Goal: Task Accomplishment & Management: Use online tool/utility

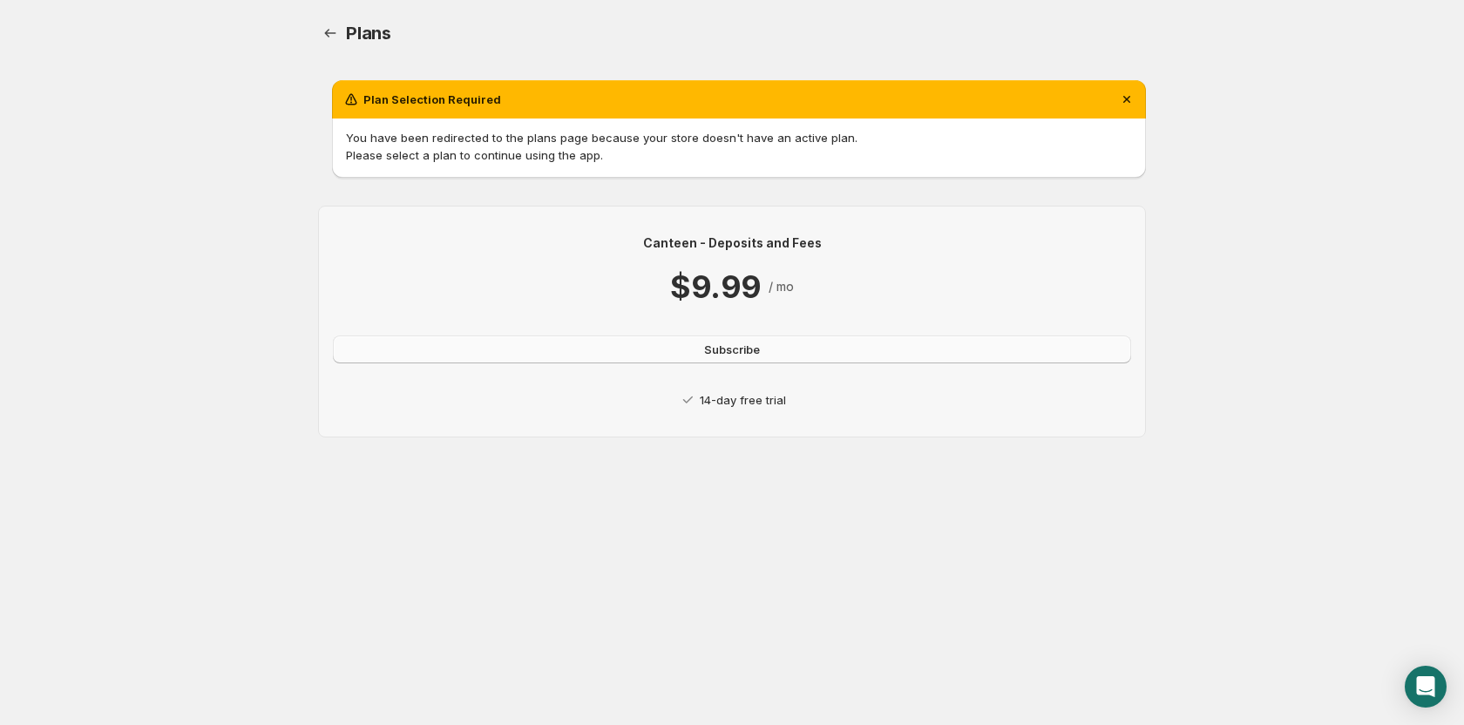
click at [799, 355] on button "Subscribe" at bounding box center [732, 349] width 798 height 28
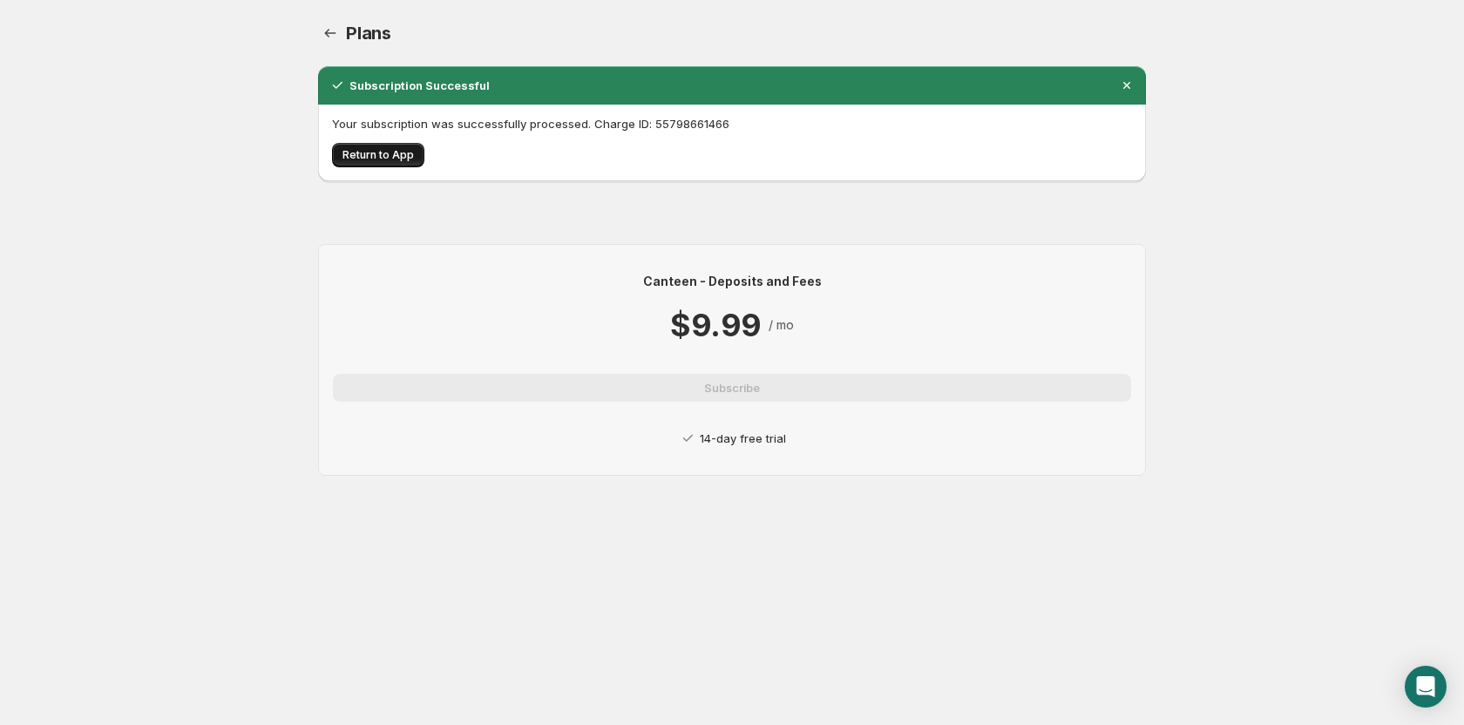
click at [400, 163] on button "Return to App" at bounding box center [378, 155] width 92 height 24
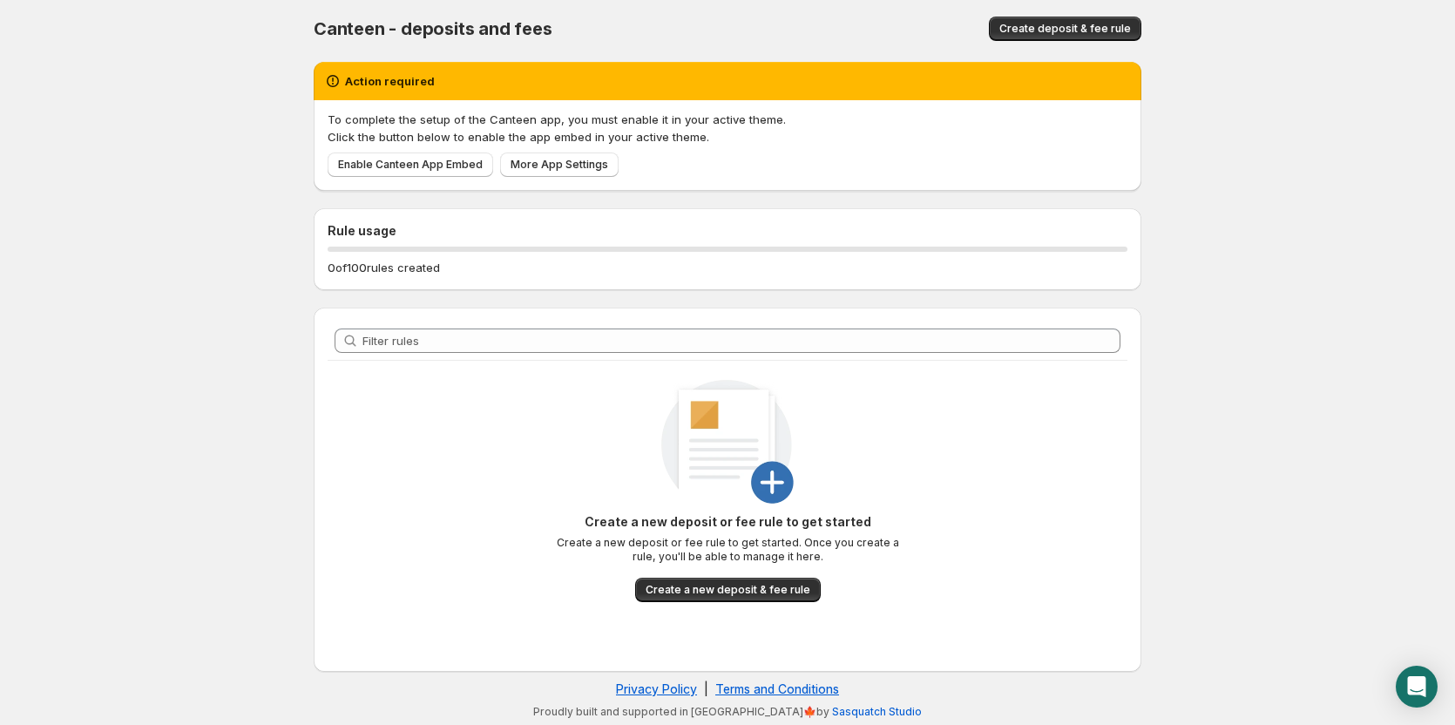
scroll to position [7, 0]
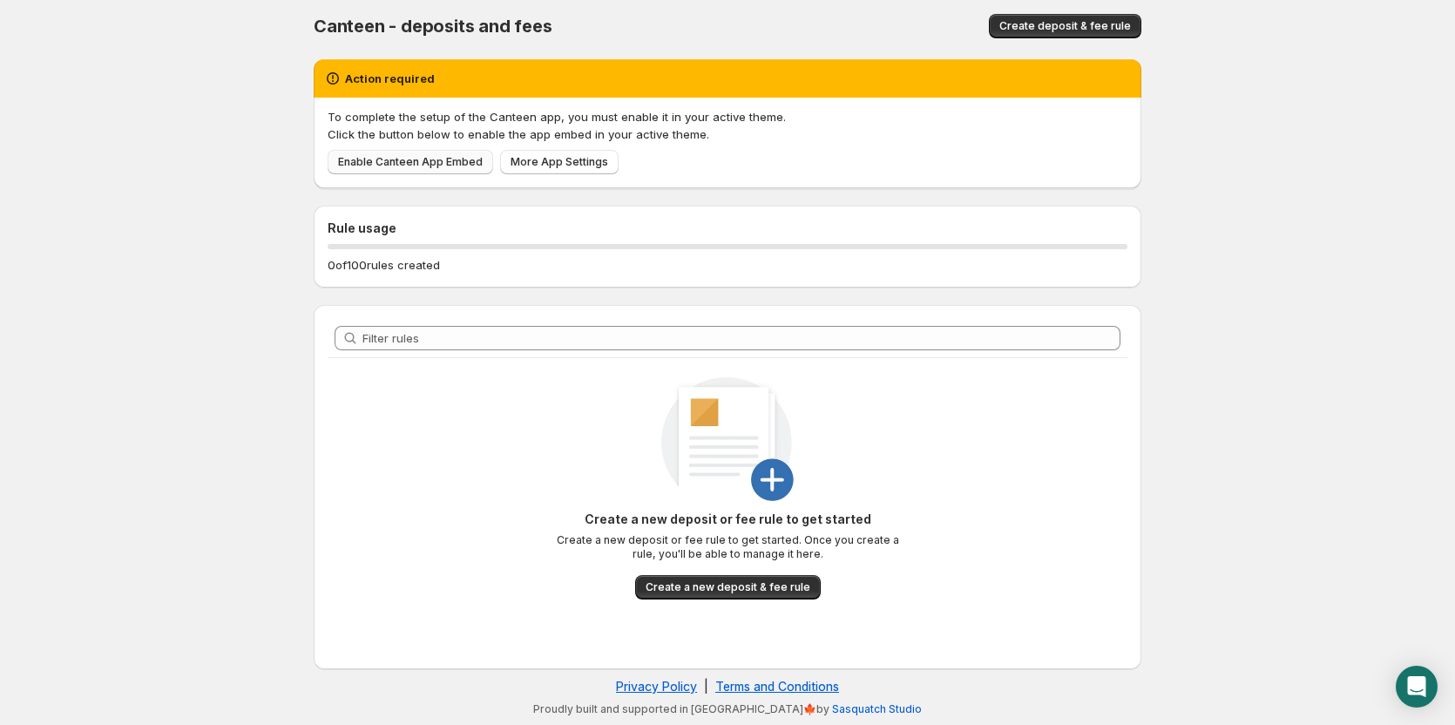
click at [416, 171] on link "Enable Canteen App Embed" at bounding box center [411, 162] width 166 height 24
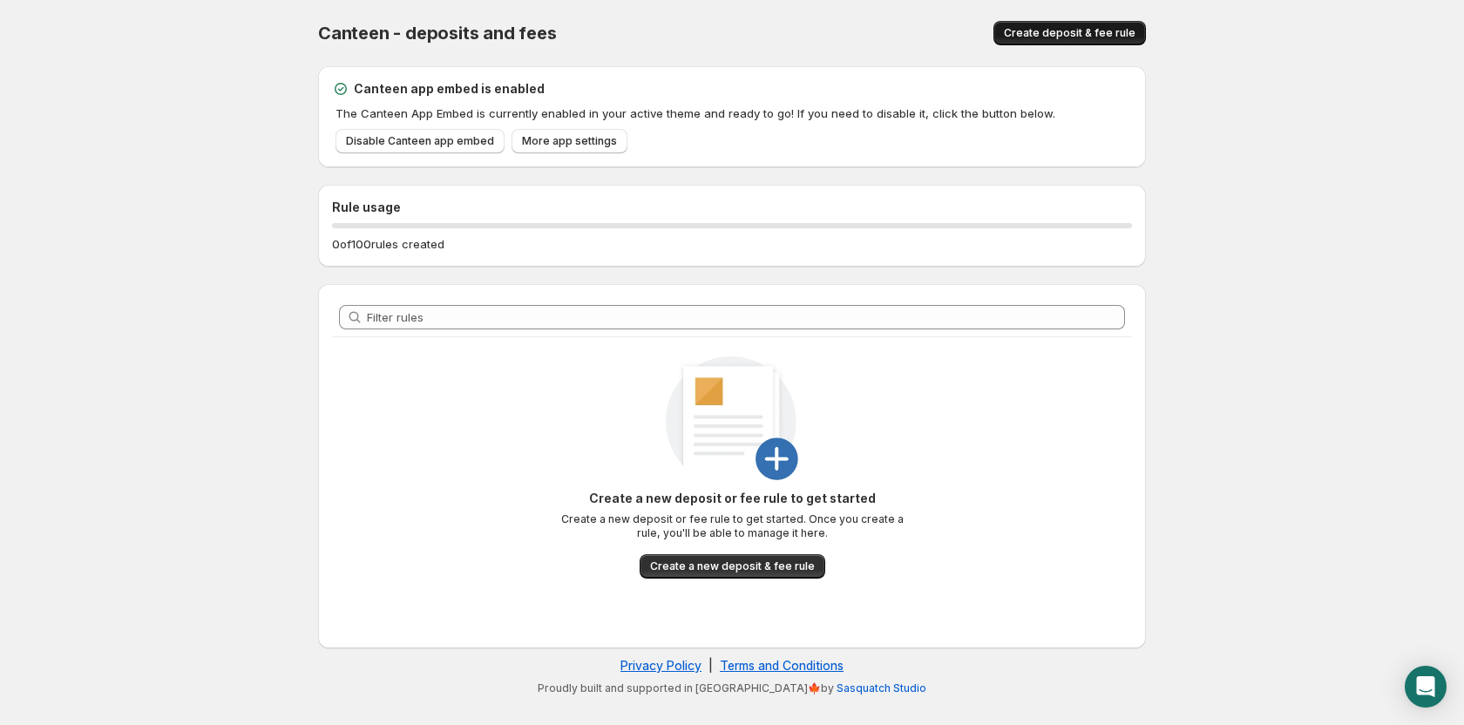
click at [1099, 31] on span "Create deposit & fee rule" at bounding box center [1070, 33] width 132 height 14
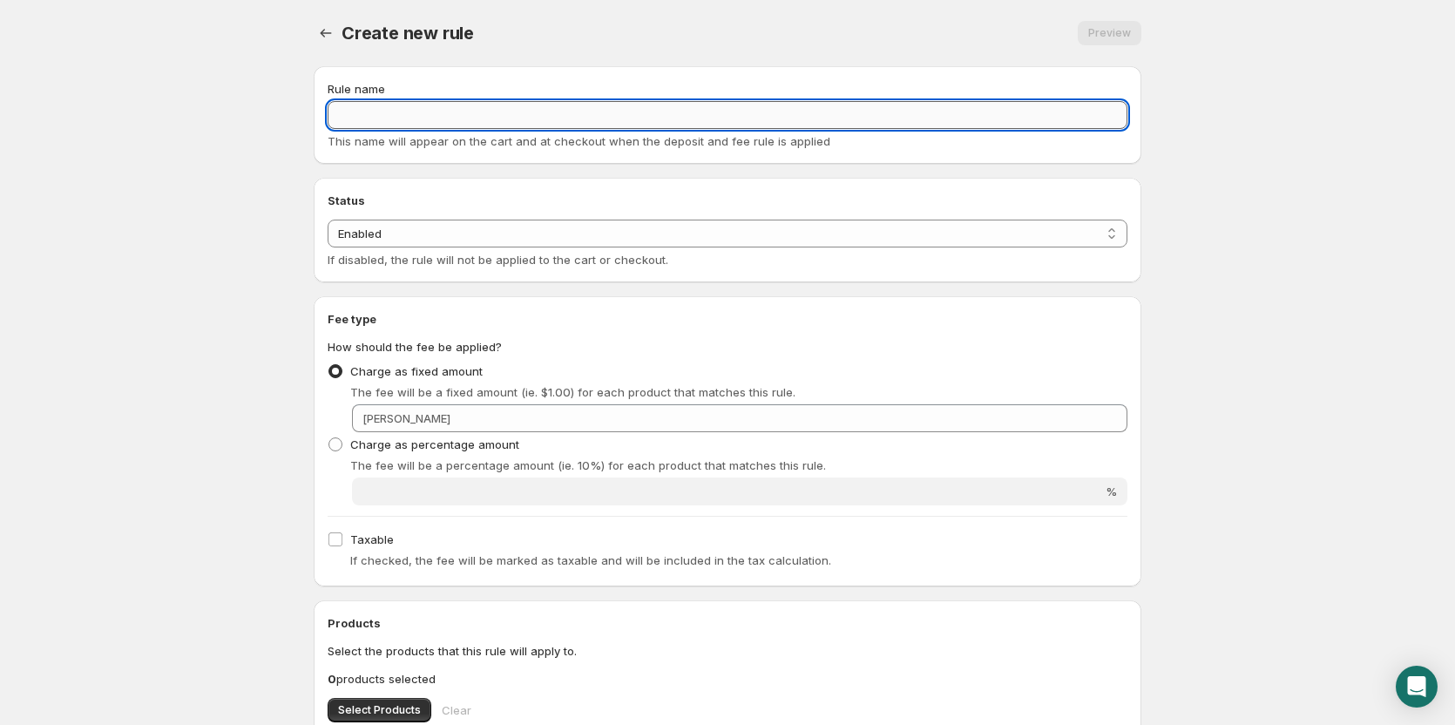
click at [470, 115] on input "Rule name" at bounding box center [728, 115] width 800 height 28
type input "SGR"
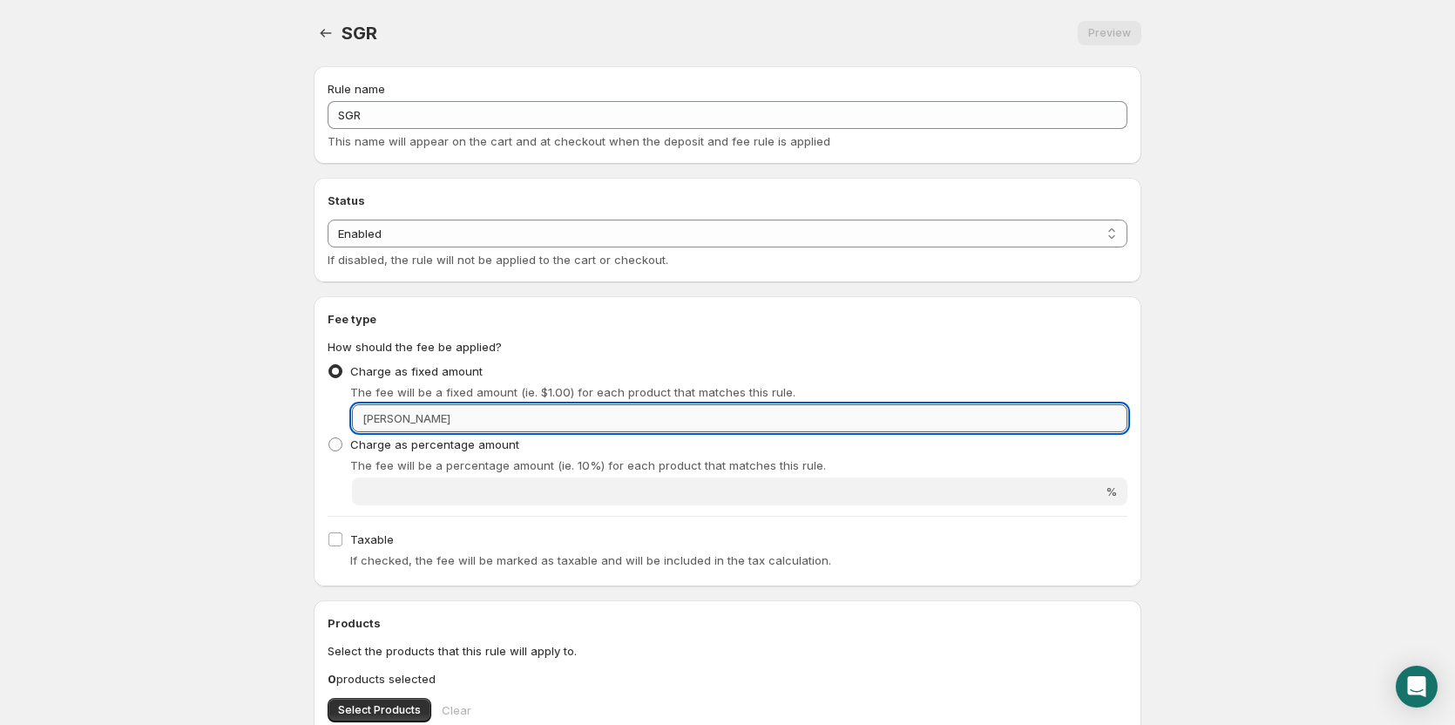
click at [456, 411] on input "Fixed amount" at bounding box center [792, 418] width 672 height 28
click at [377, 420] on span "RON" at bounding box center [406, 418] width 88 height 14
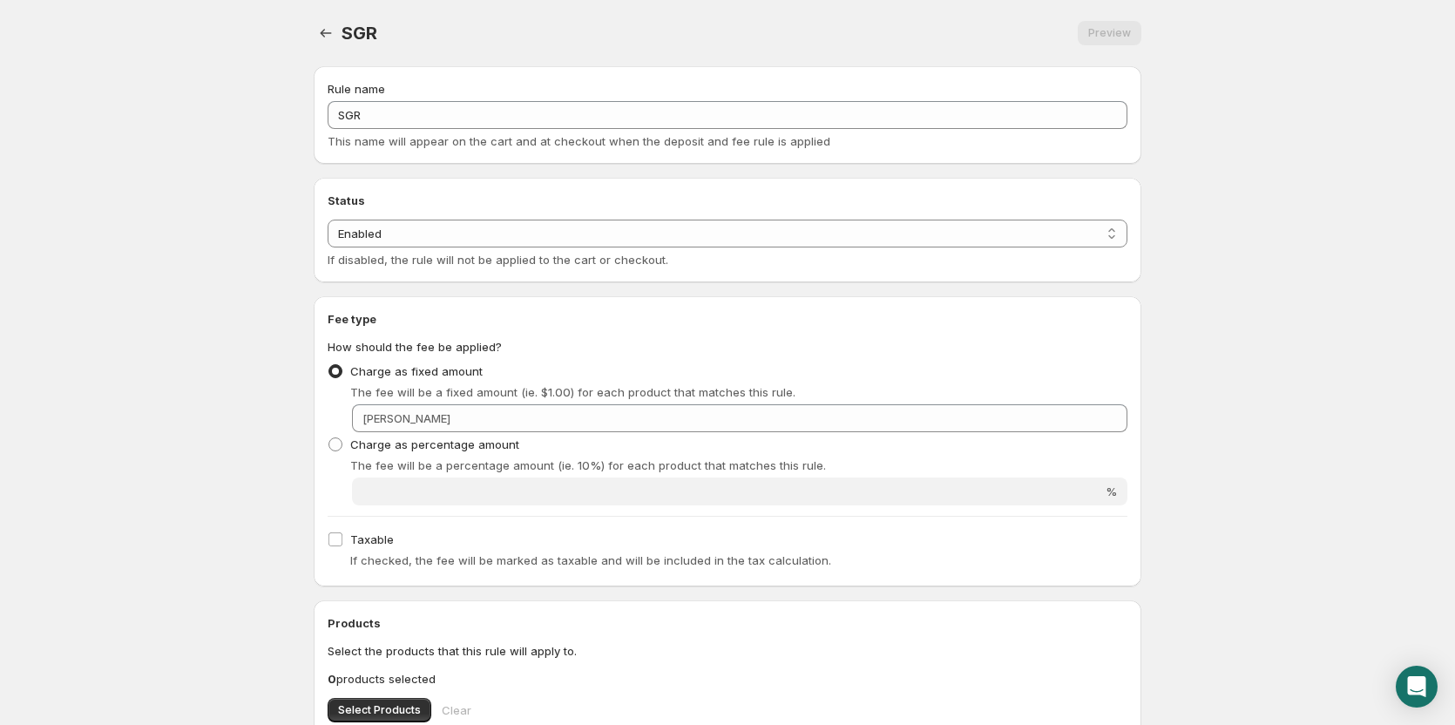
click at [367, 419] on span "RON" at bounding box center [406, 418] width 88 height 14
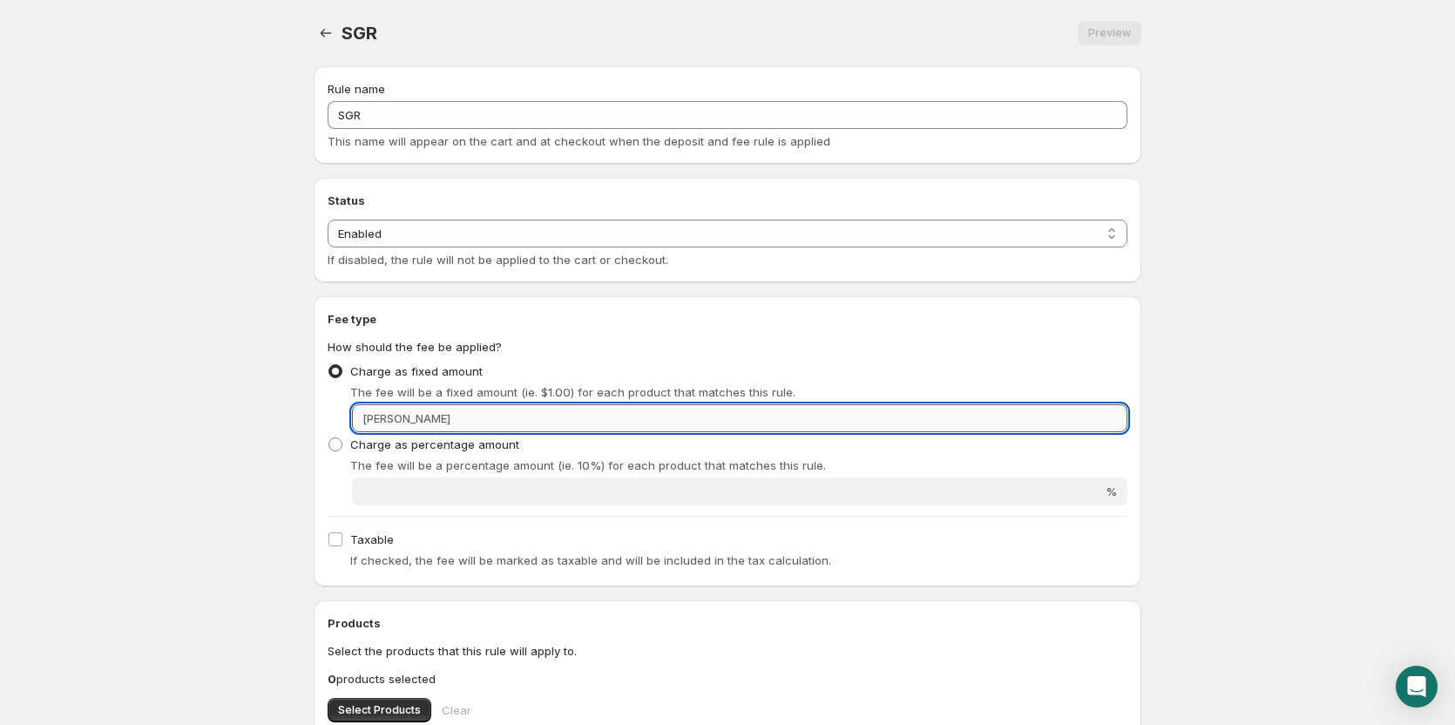
click at [456, 418] on input "Fixed amount" at bounding box center [792, 418] width 672 height 28
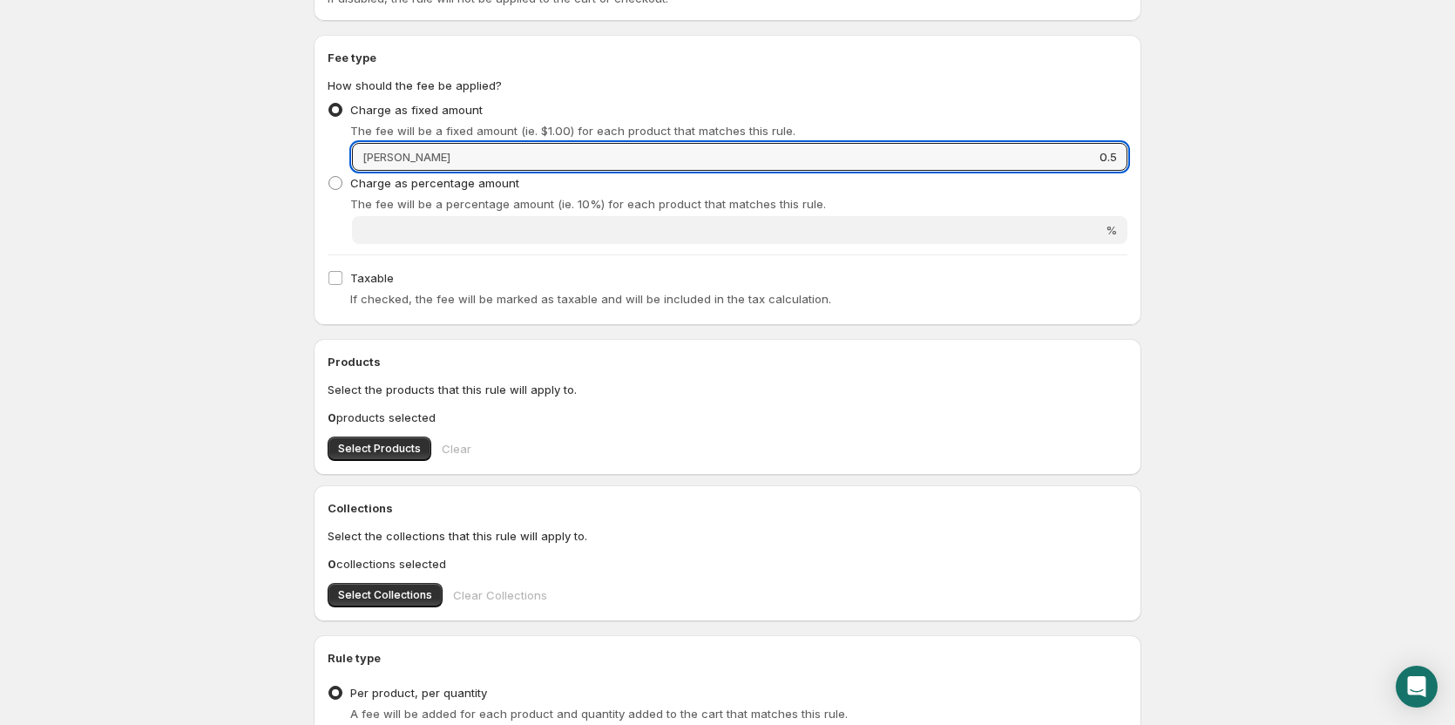
scroll to position [436, 0]
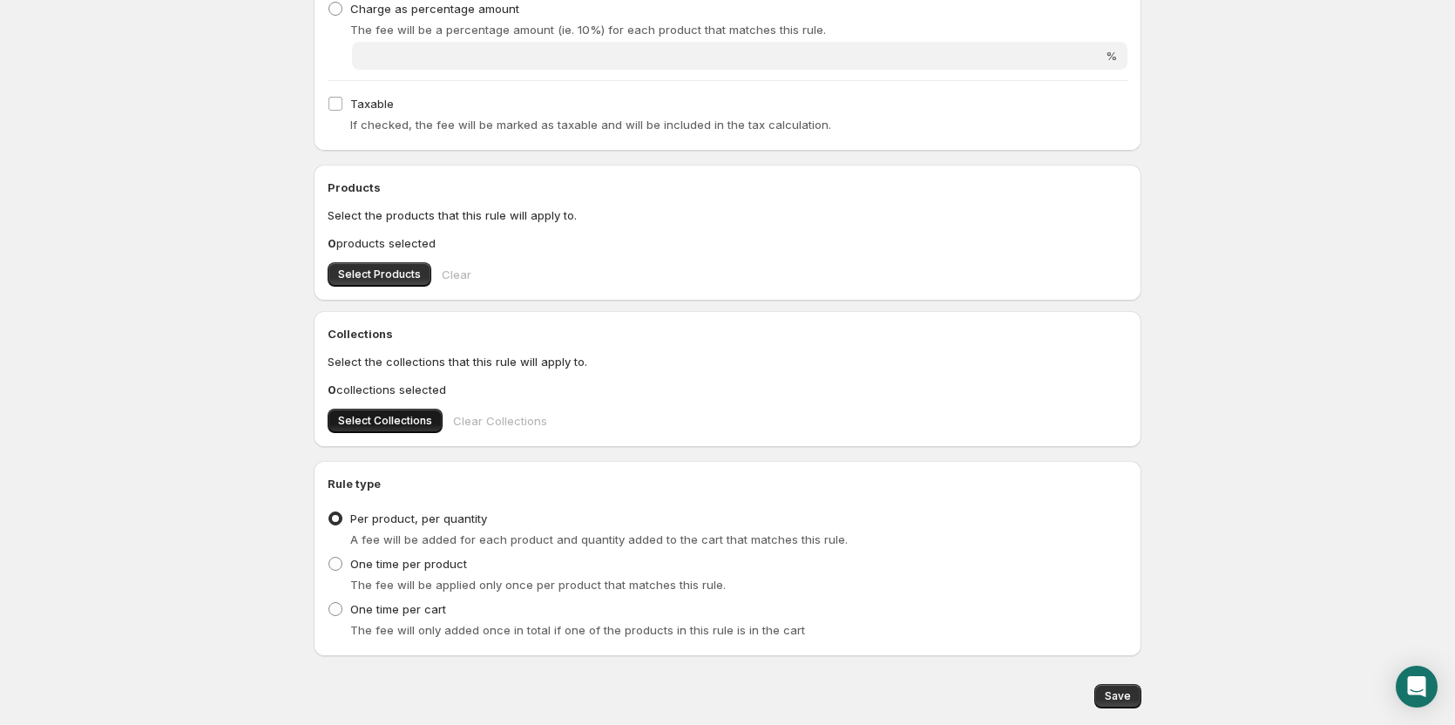
type input "0.5"
click at [399, 420] on span "Select Collections" at bounding box center [385, 421] width 94 height 14
click at [1120, 686] on button "Save" at bounding box center [1117, 696] width 47 height 24
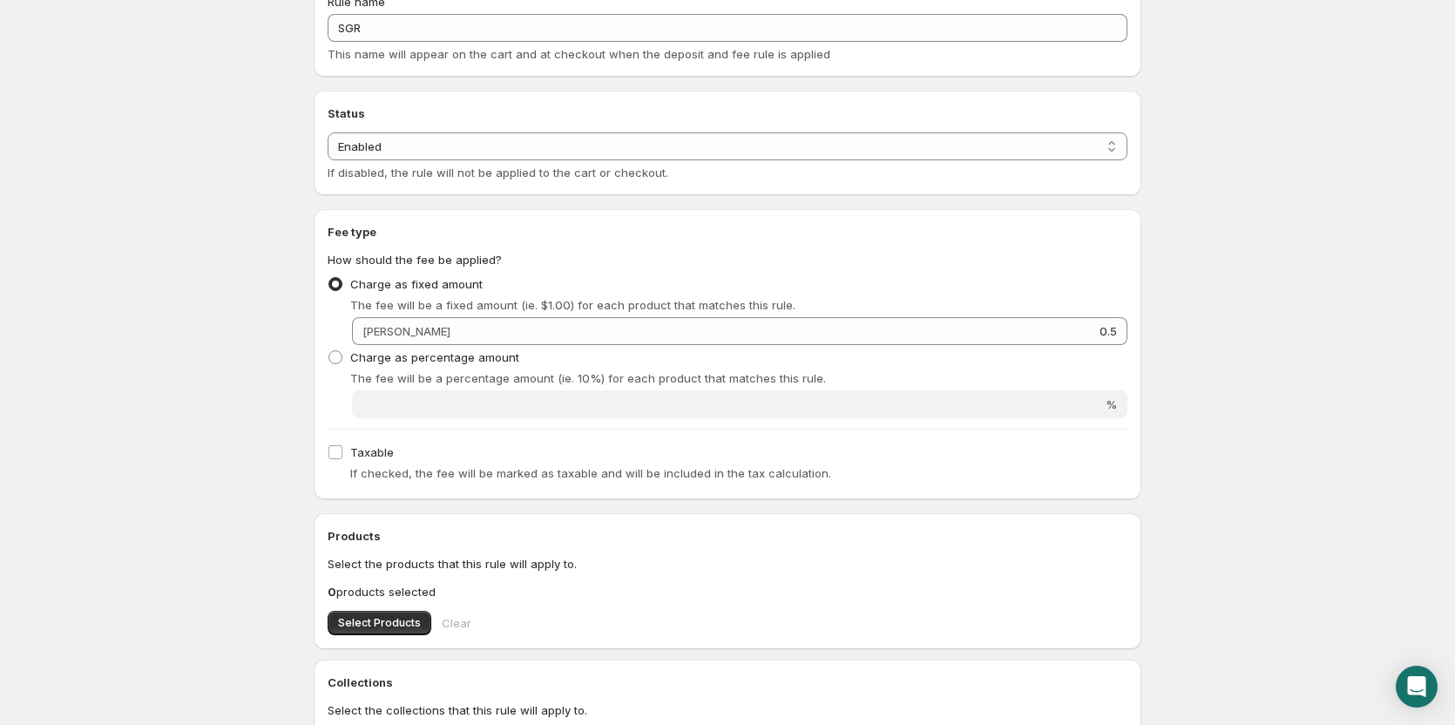
scroll to position [0, 0]
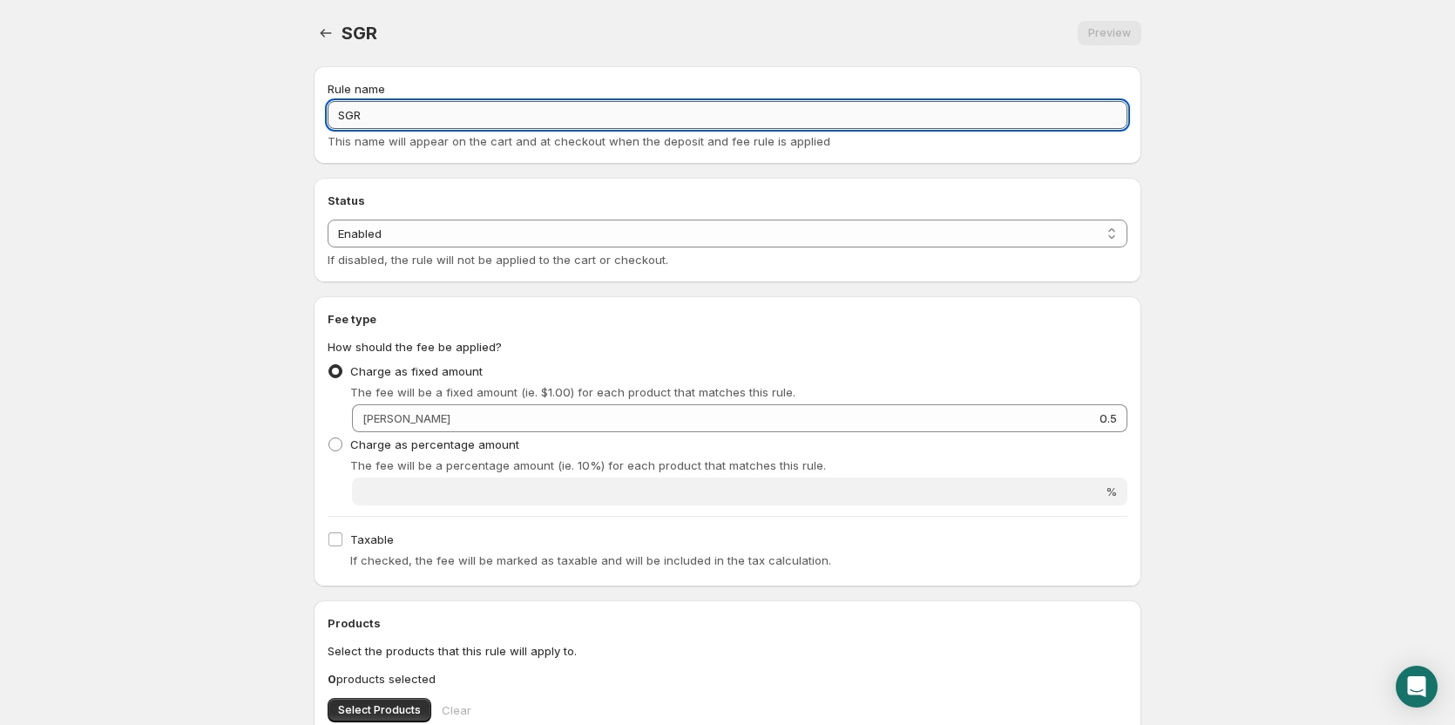
click at [450, 117] on input "SGR" at bounding box center [728, 115] width 800 height 28
paste input "Returo Garantie"
type input "Returo Garantie SGR"
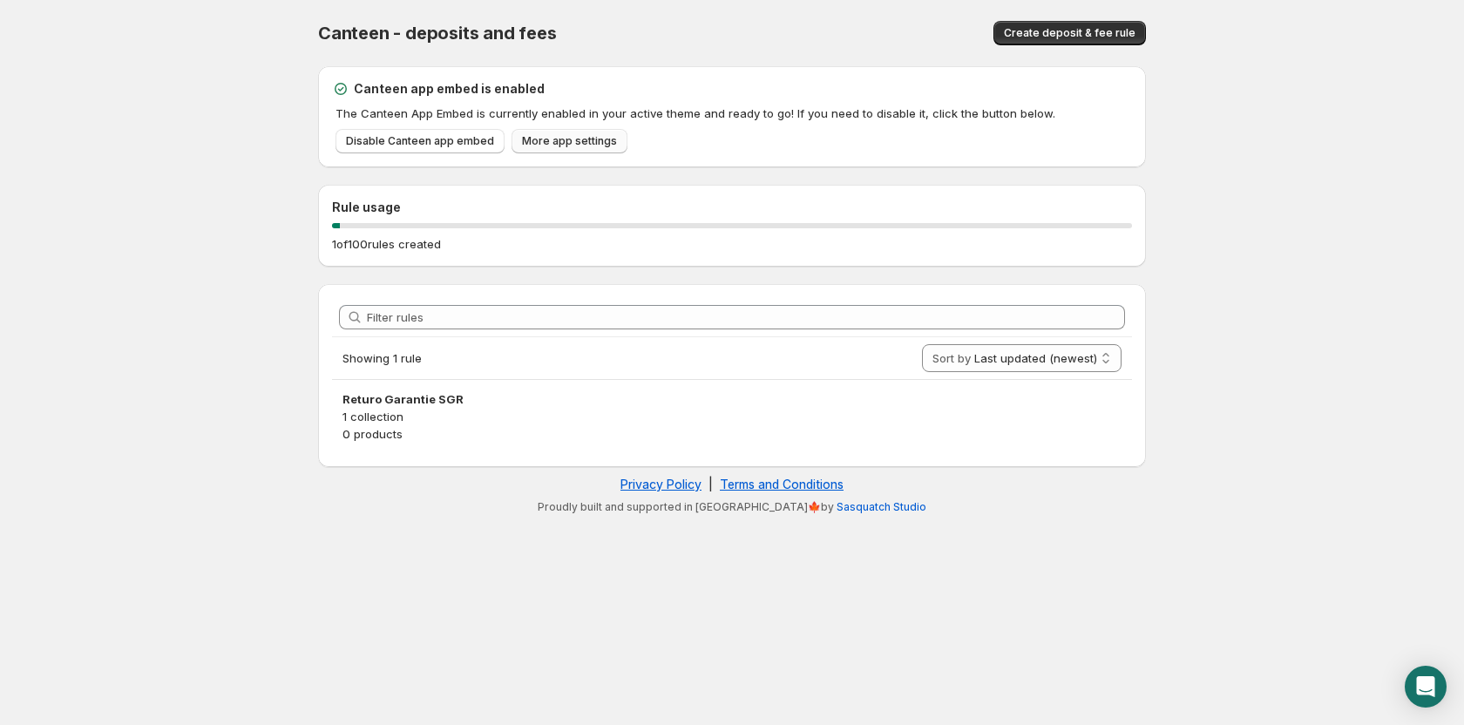
click at [540, 143] on span "More app settings" at bounding box center [569, 141] width 95 height 14
click at [1420, 659] on body "Home Help Canteen - deposits and fees. This page is ready Canteen - deposits an…" at bounding box center [732, 362] width 1464 height 725
click at [1420, 660] on body "Home Help Canteen - deposits and fees. This page is ready Canteen - deposits an…" at bounding box center [732, 362] width 1464 height 725
click at [1422, 666] on body "Home Help Canteen - deposits and fees. This page is ready Canteen - deposits an…" at bounding box center [732, 362] width 1464 height 725
click at [1418, 677] on icon "Open Intercom Messenger" at bounding box center [1425, 686] width 23 height 23
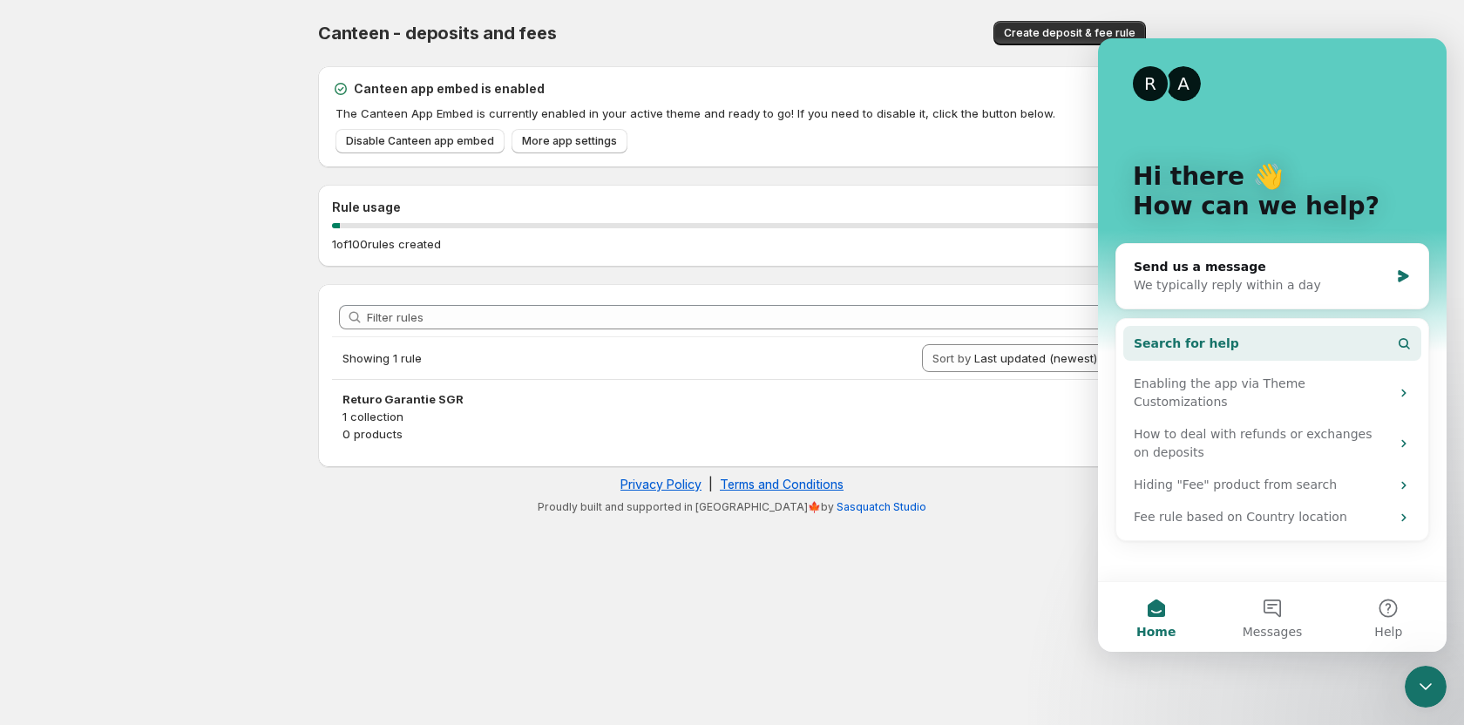
click at [1329, 343] on button "Search for help" at bounding box center [1272, 343] width 298 height 35
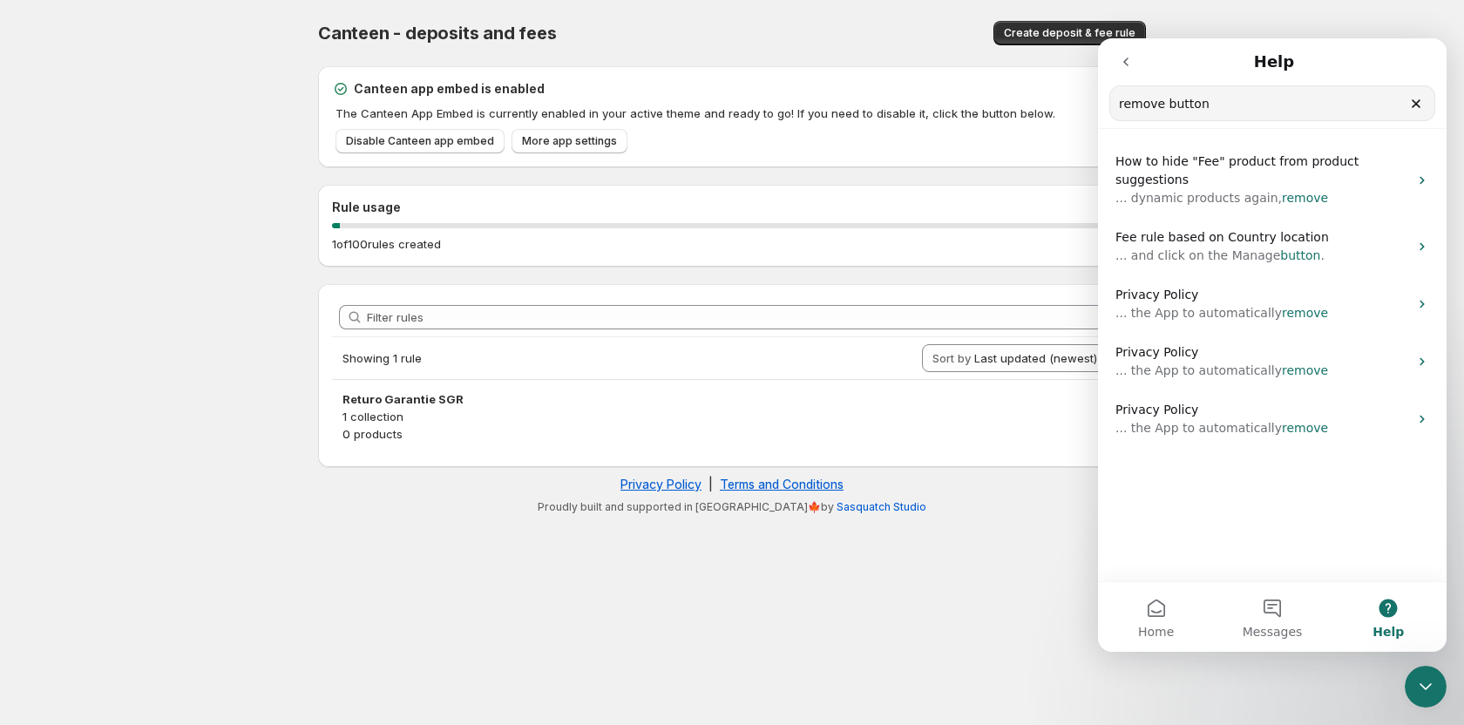
drag, startPoint x: 1260, startPoint y: 117, endPoint x: 1108, endPoint y: 95, distance: 153.1
click at [1108, 95] on nav "Help remove button Search for help" at bounding box center [1272, 83] width 348 height 91
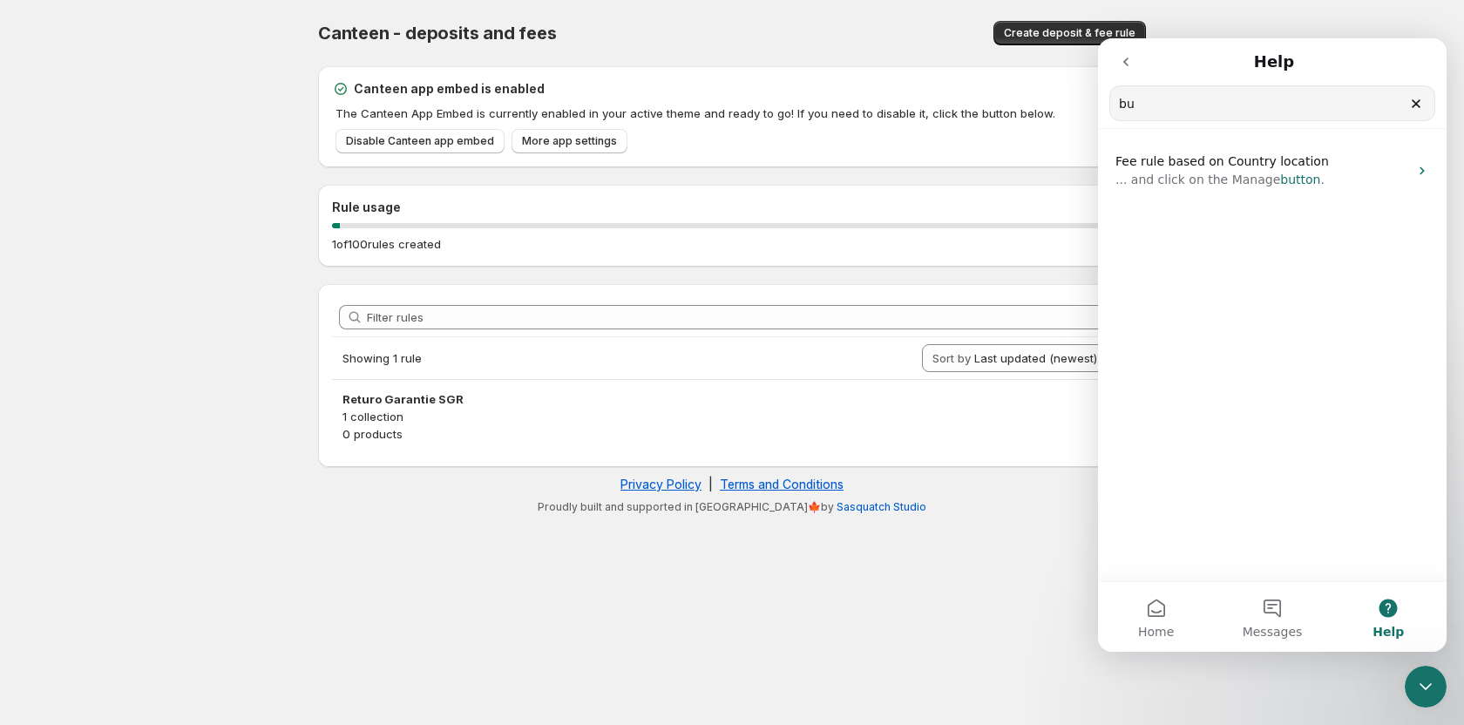
type input "b"
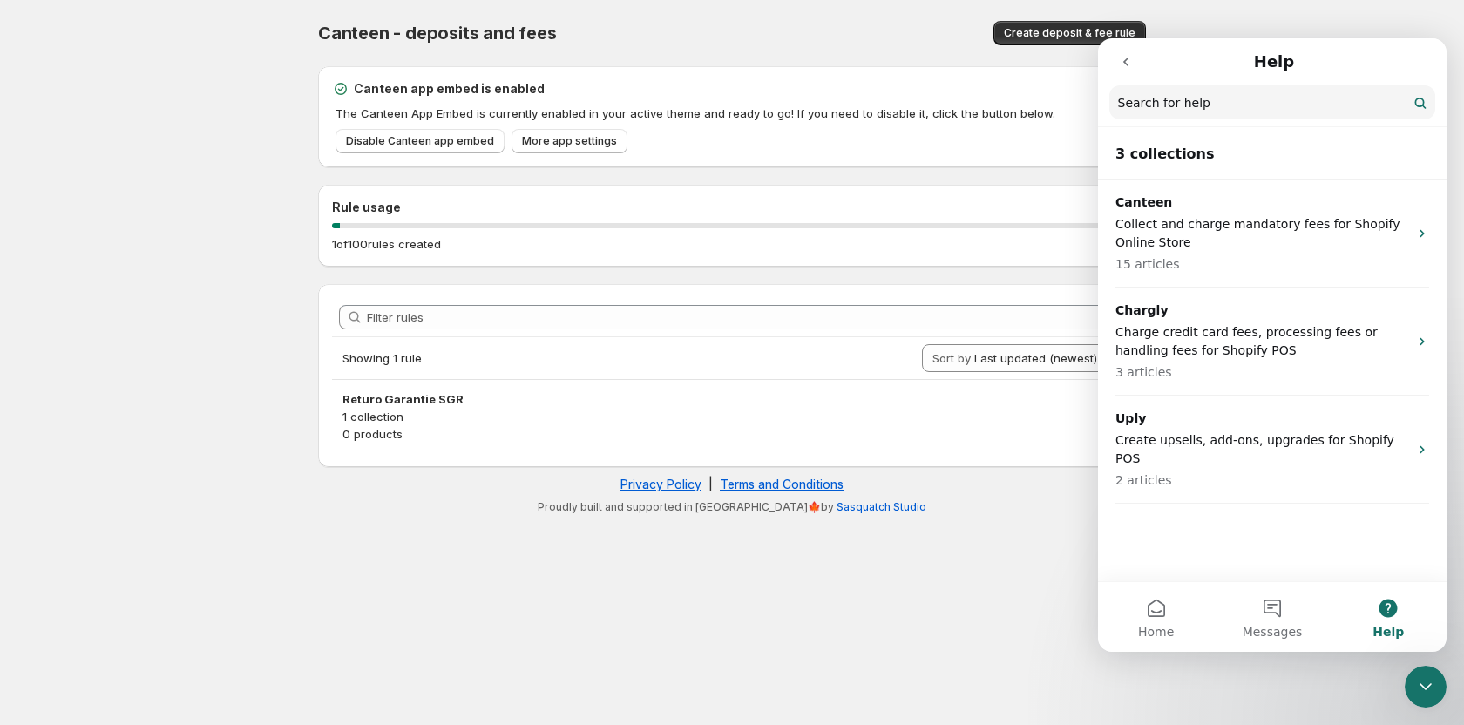
click at [1130, 59] on icon "go back" at bounding box center [1126, 62] width 14 height 14
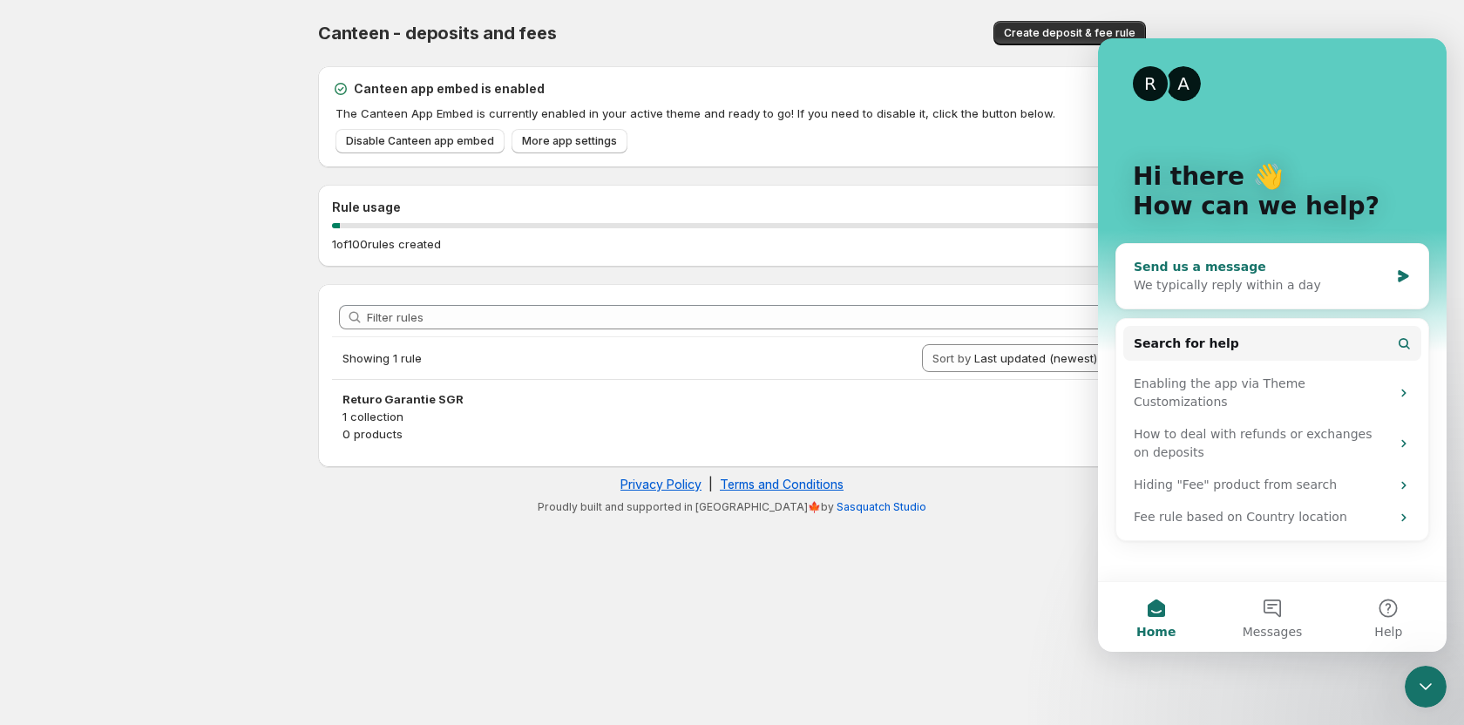
click at [1261, 287] on div "We typically reply within a day" at bounding box center [1260, 285] width 255 height 18
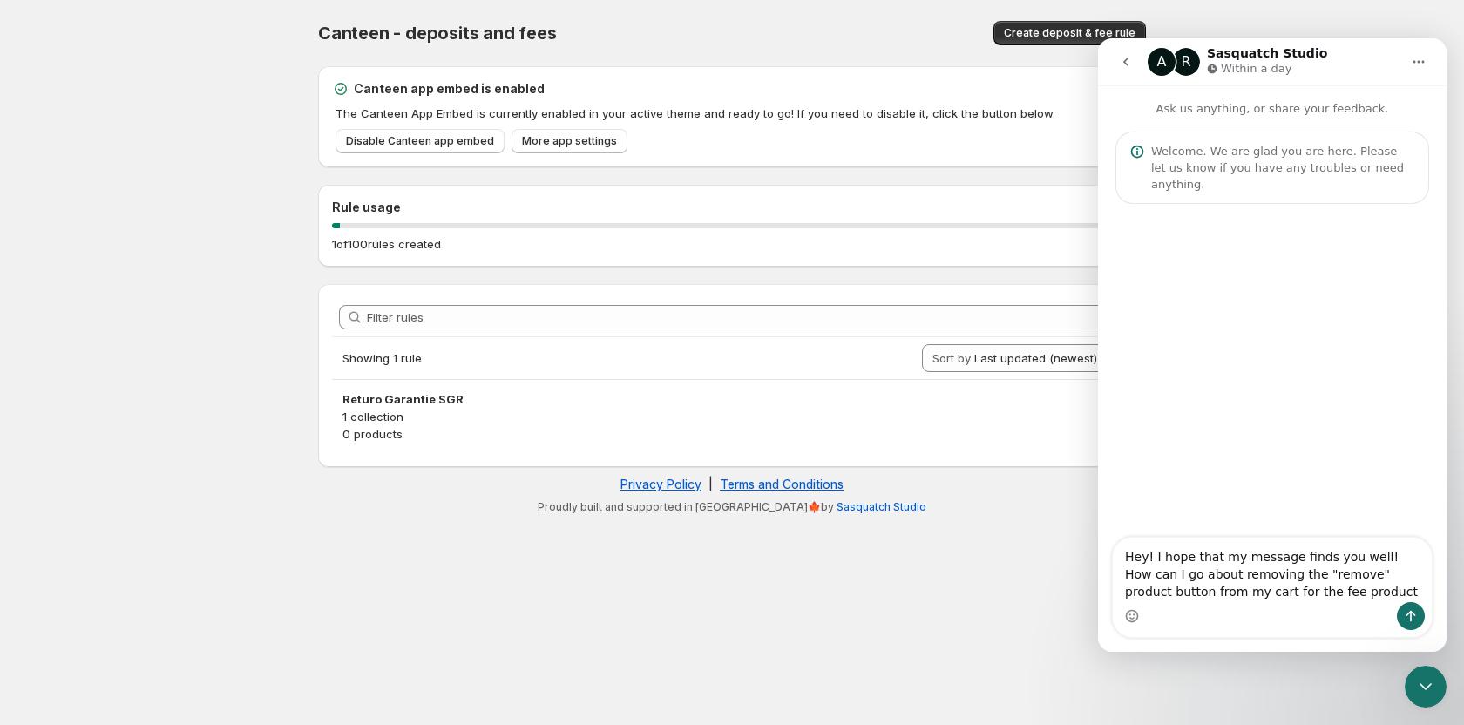
type textarea "Hey! I hope that my message finds you well! How can I go about removing the "re…"
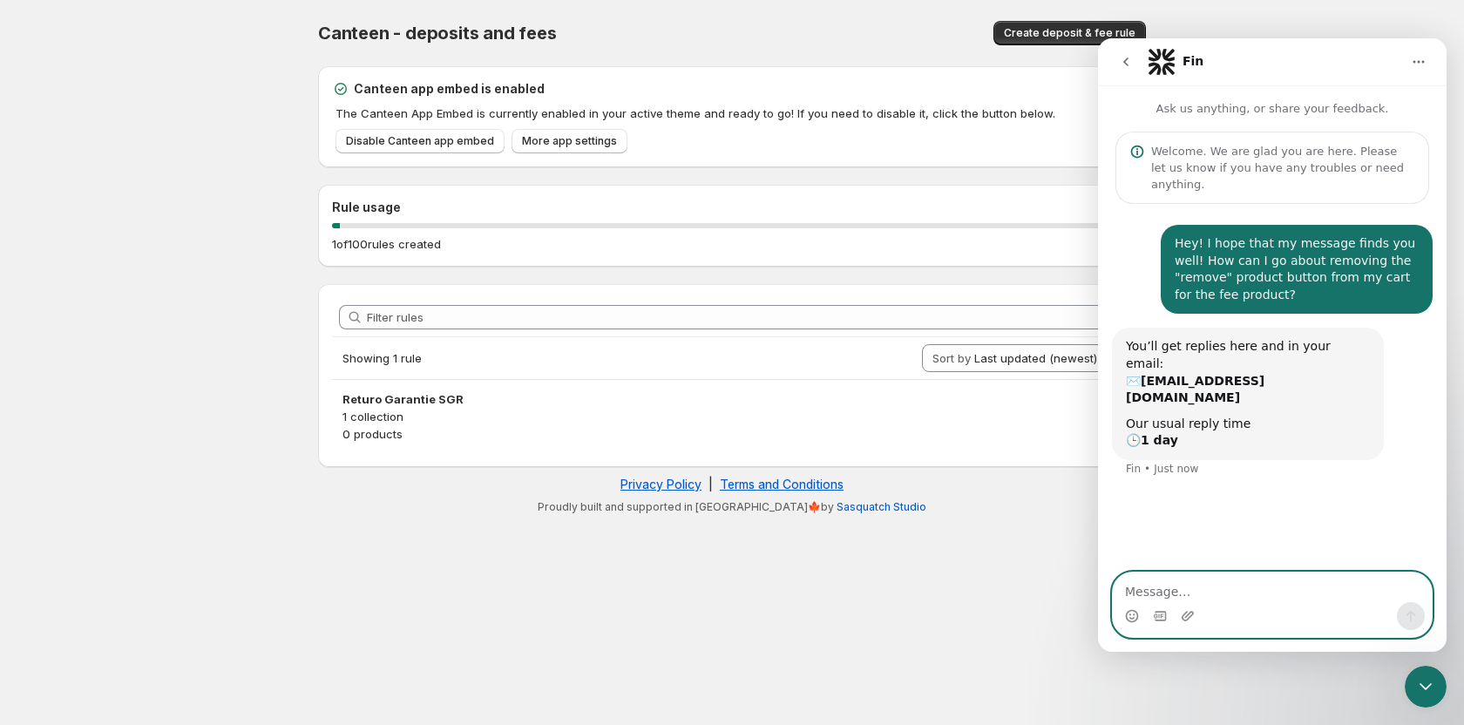
click at [1308, 584] on textarea "Message…" at bounding box center [1271, 587] width 319 height 30
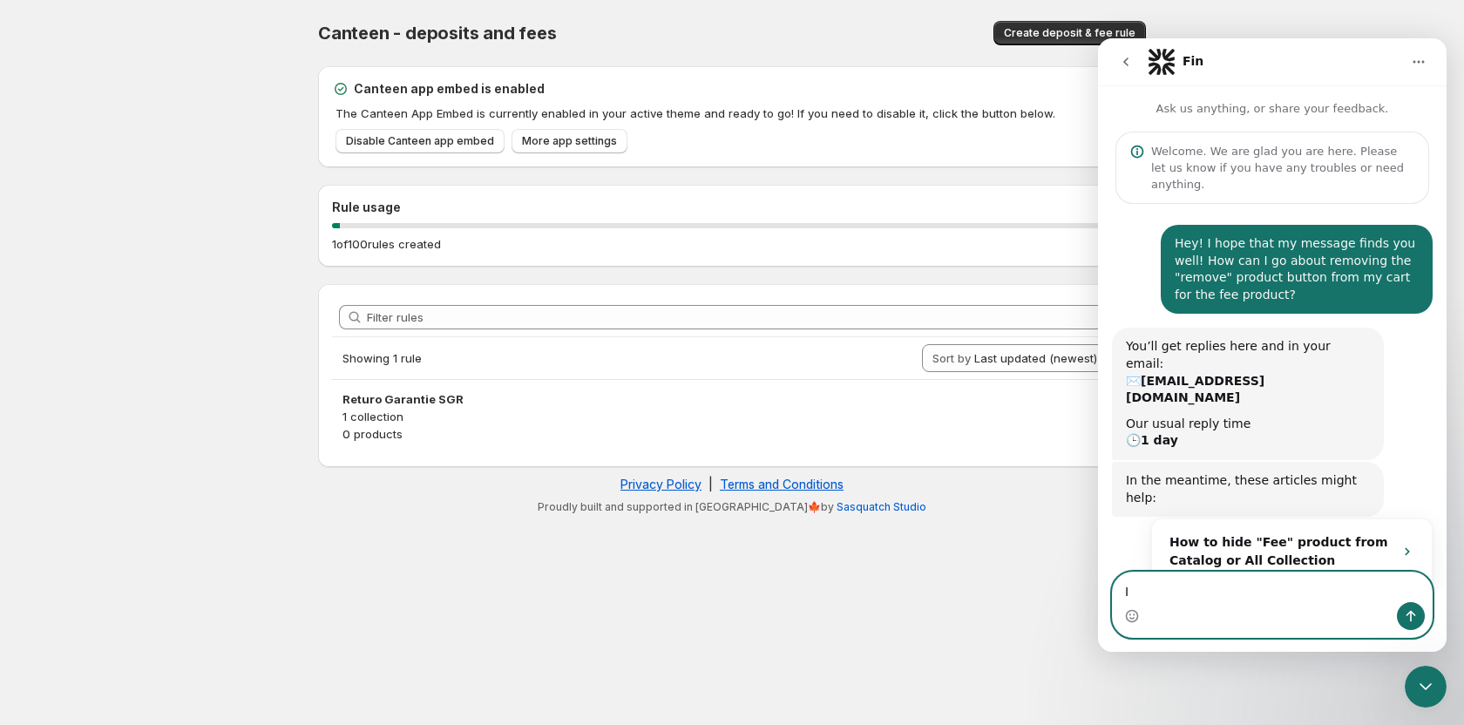
scroll to position [98, 0]
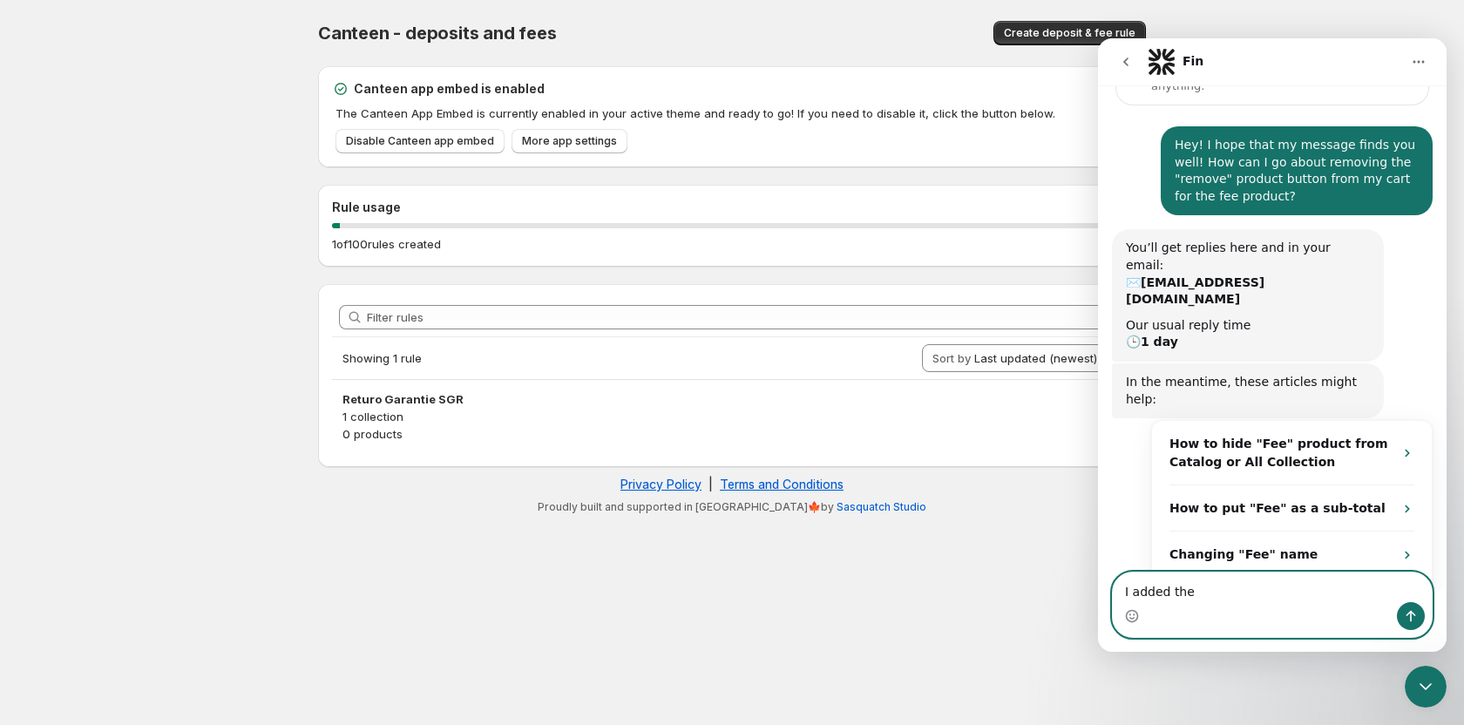
type textarea "I added the"
